Goal: Book appointment/travel/reservation

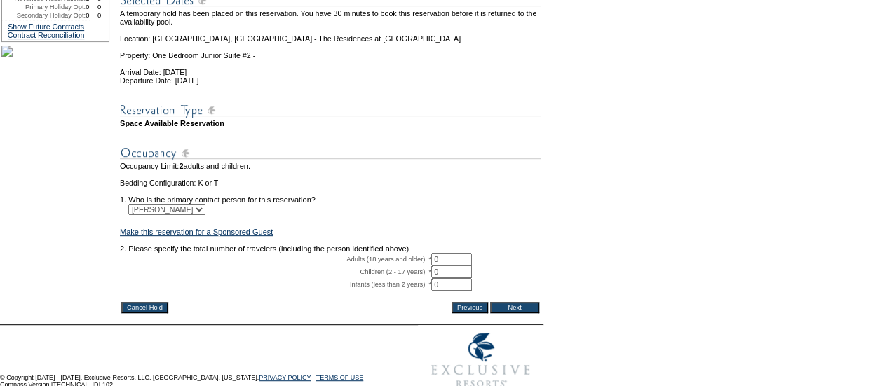
scroll to position [212, 0]
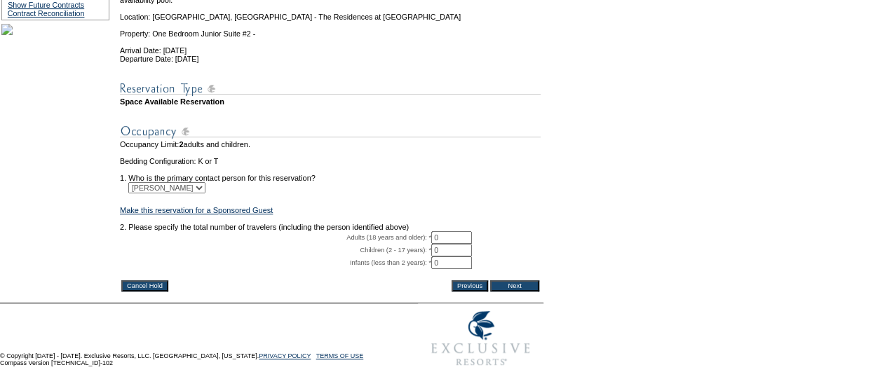
click at [450, 244] on input "0" at bounding box center [451, 237] width 41 height 13
type input "2"
click at [507, 292] on input "Next" at bounding box center [514, 285] width 49 height 11
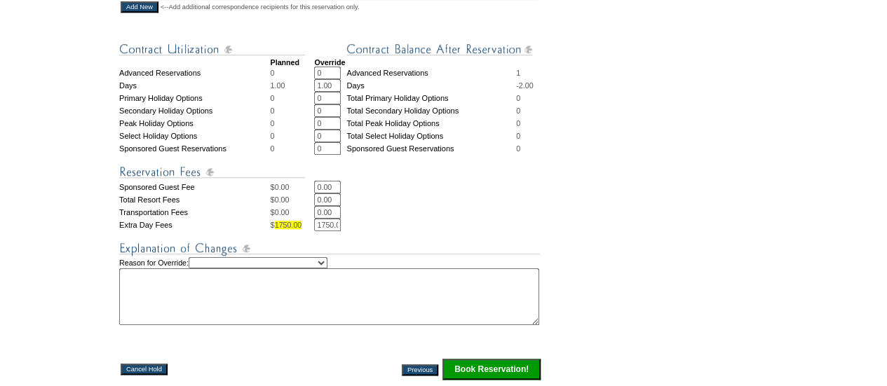
scroll to position [542, 0]
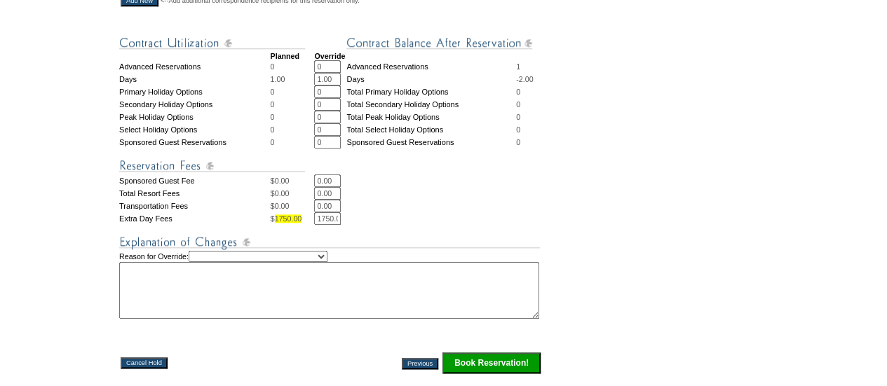
click at [327, 257] on select "Creating Continuous Stay Days Rebooked After Cancellation Editing Occupant Expe…" at bounding box center [258, 256] width 139 height 11
select select "1042"
click at [200, 253] on select "Creating Continuous Stay Days Rebooked After Cancellation Editing Occupant Expe…" at bounding box center [258, 256] width 139 height 11
click at [131, 276] on textarea at bounding box center [329, 290] width 420 height 57
paste textarea "Will confirm by tomorrow. Might cancel Nevis. US."
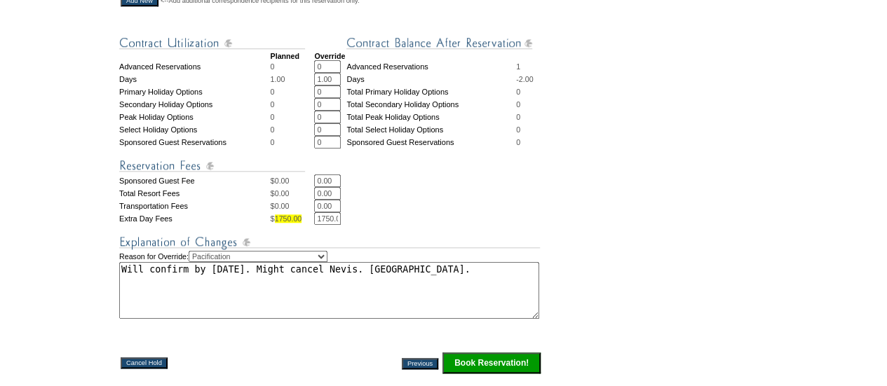
type textarea "Will confirm by tomorrow. Might cancel Nevis. US."
click at [489, 365] on input "Book Reservation!" at bounding box center [491, 363] width 98 height 21
